Goal: Find specific page/section: Find specific page/section

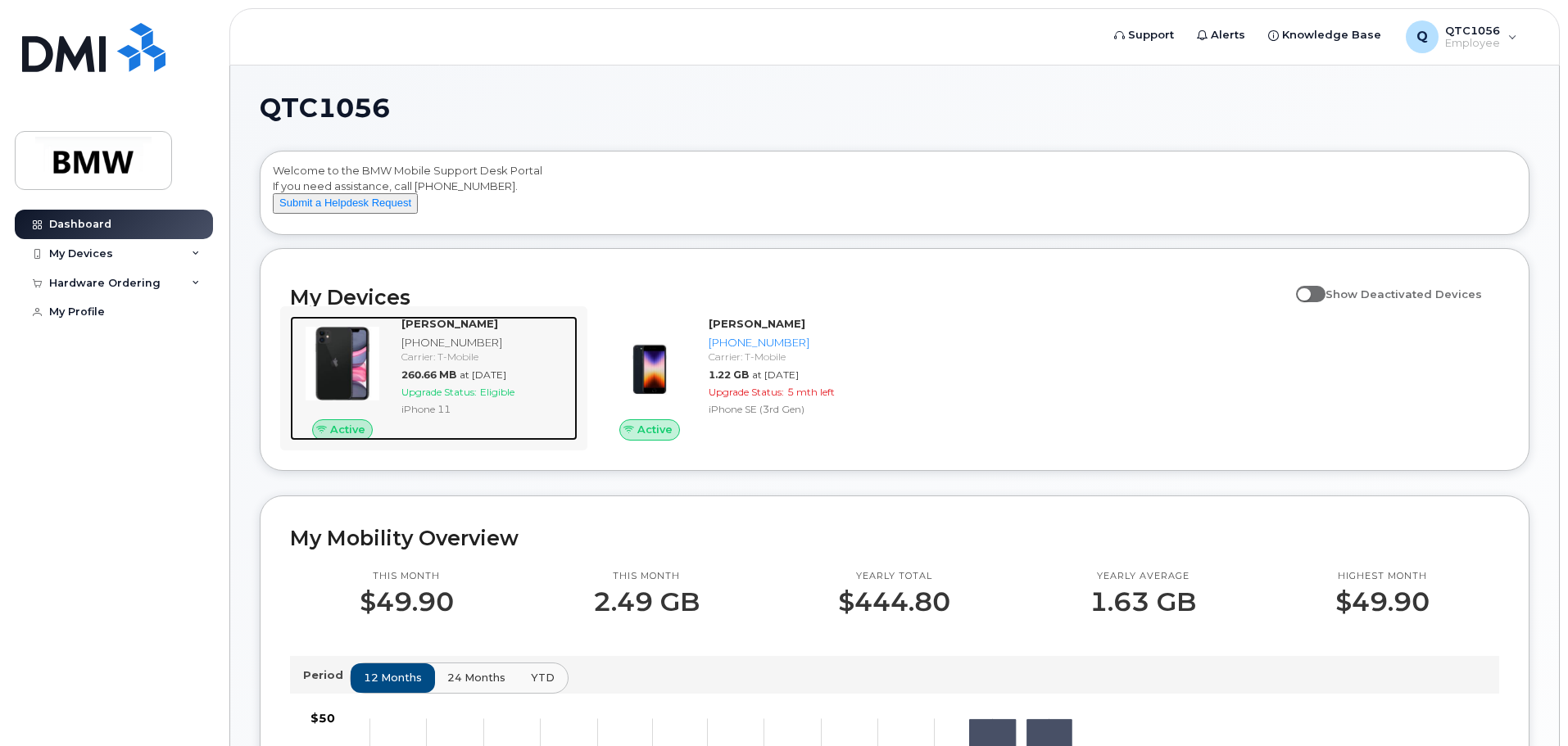
click at [440, 330] on strong "[PERSON_NAME]" at bounding box center [450, 323] width 97 height 13
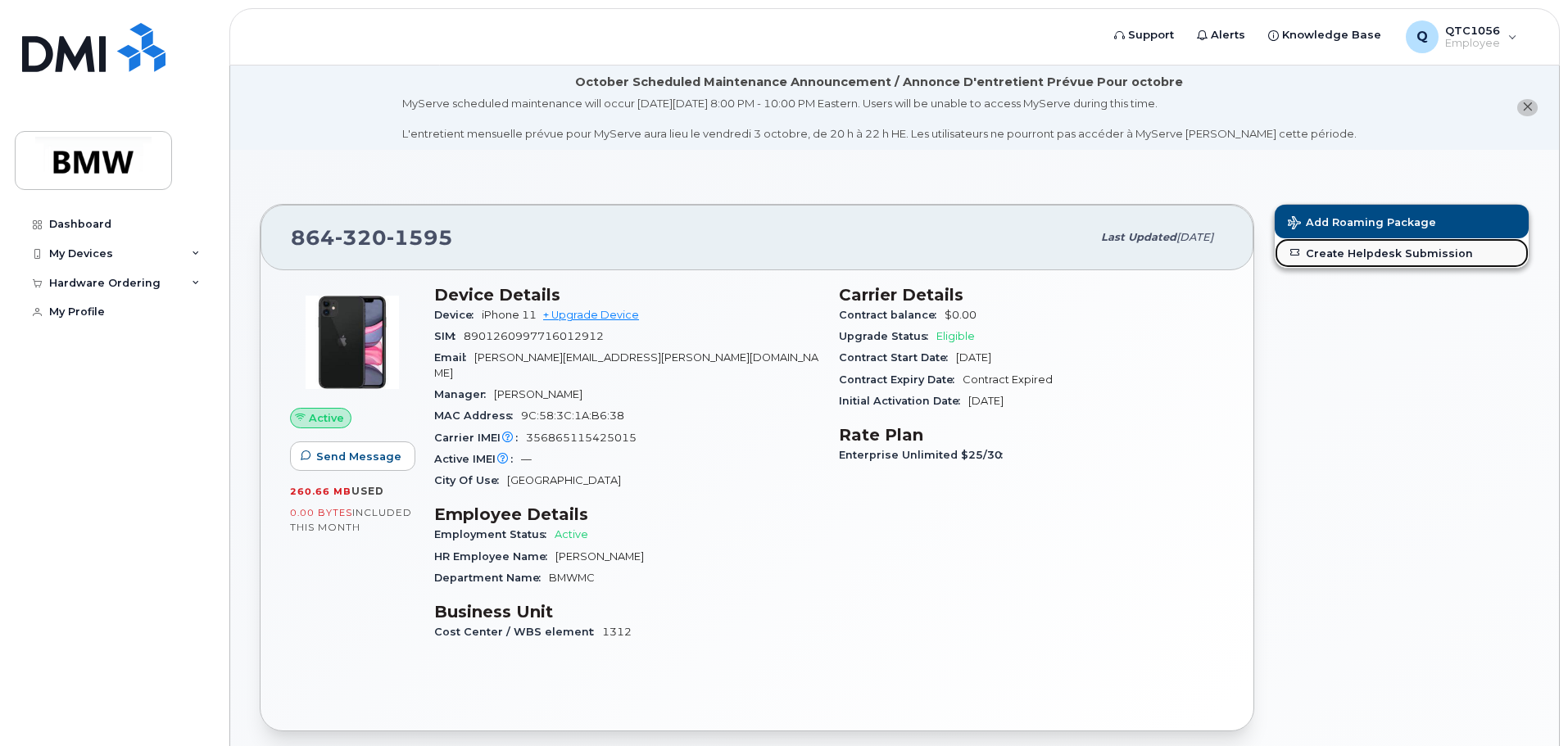
click at [1338, 259] on link "Create Helpdesk Submission" at bounding box center [1402, 252] width 254 height 30
click at [82, 247] on div "My Devices" at bounding box center [81, 253] width 64 height 13
